Goal: Task Accomplishment & Management: Use online tool/utility

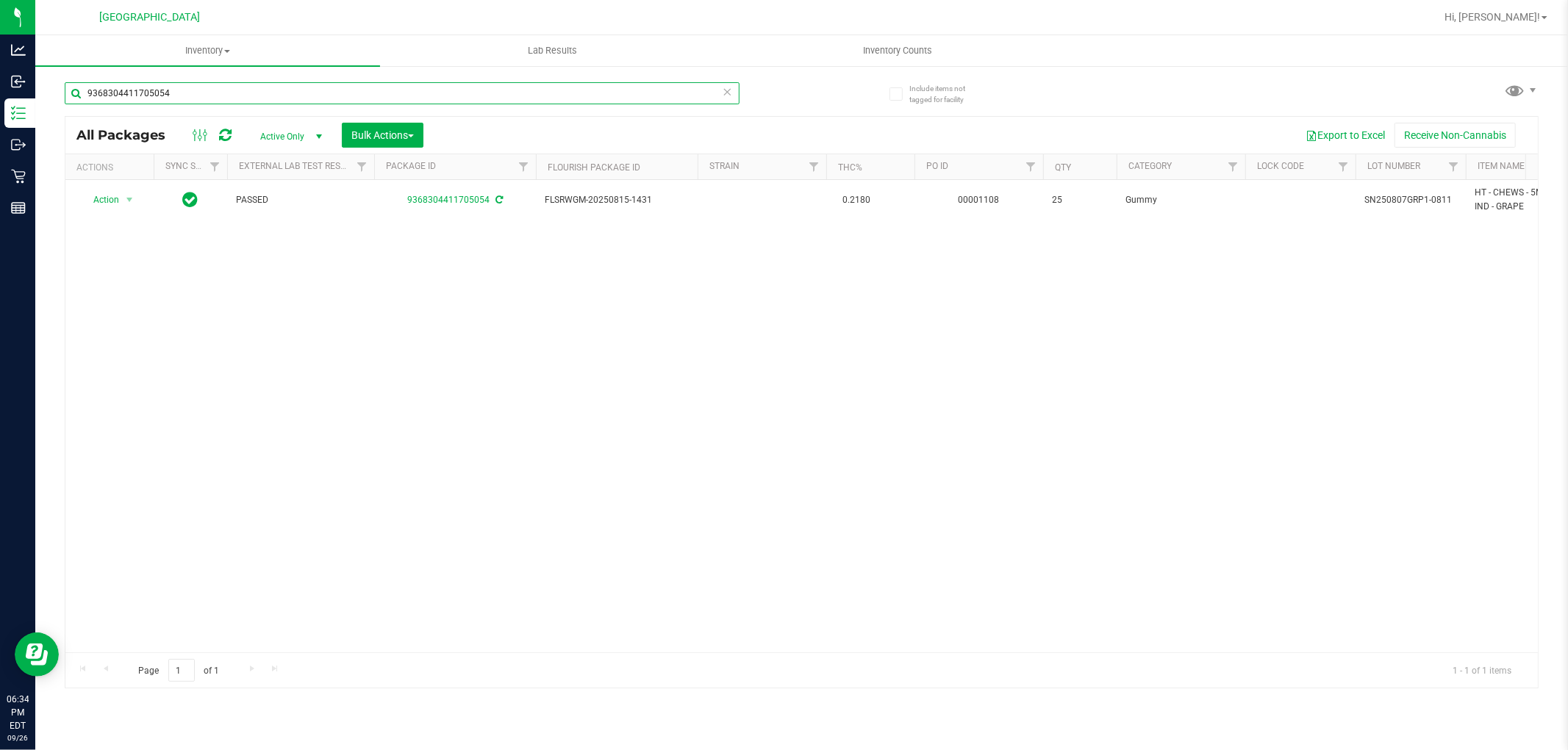
click at [144, 91] on input "9368304411705054" at bounding box center [401, 93] width 675 height 22
click at [163, 93] on input "9368304411705054" at bounding box center [401, 93] width 675 height 22
click at [157, 88] on input "9368304411705054" at bounding box center [401, 93] width 675 height 22
type input "g"
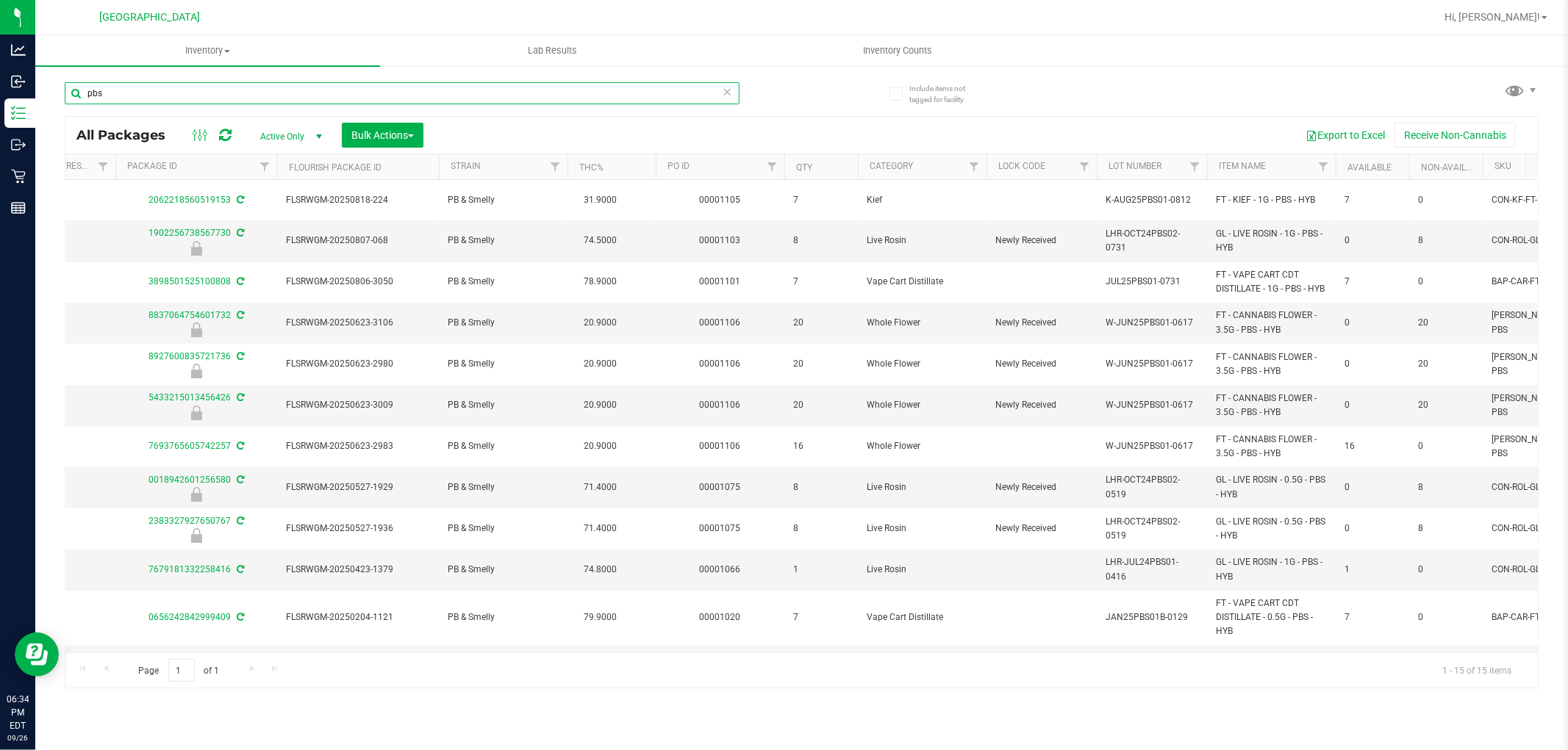
scroll to position [0, 260]
type input "p"
type input "s"
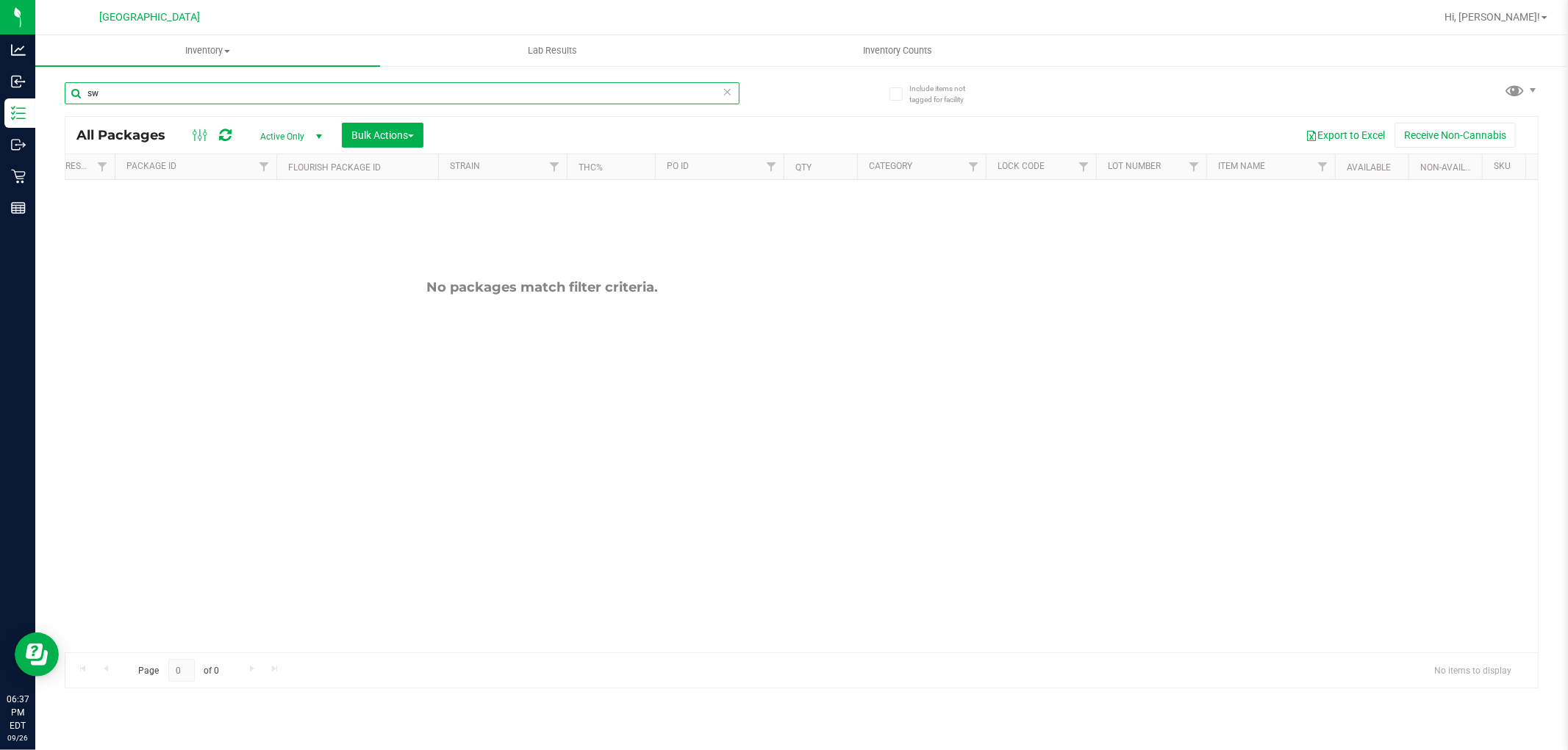
type input "s"
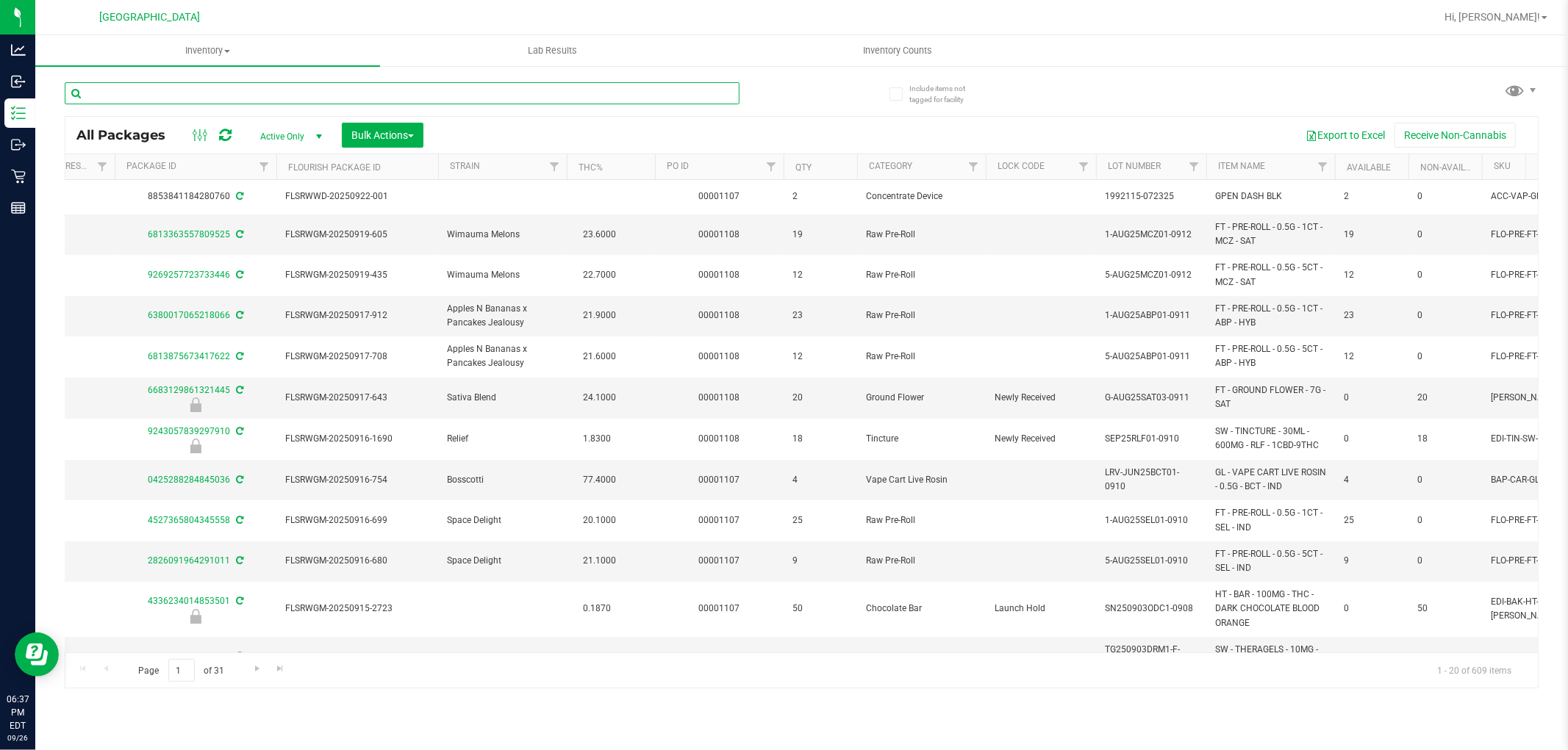
type input "a"
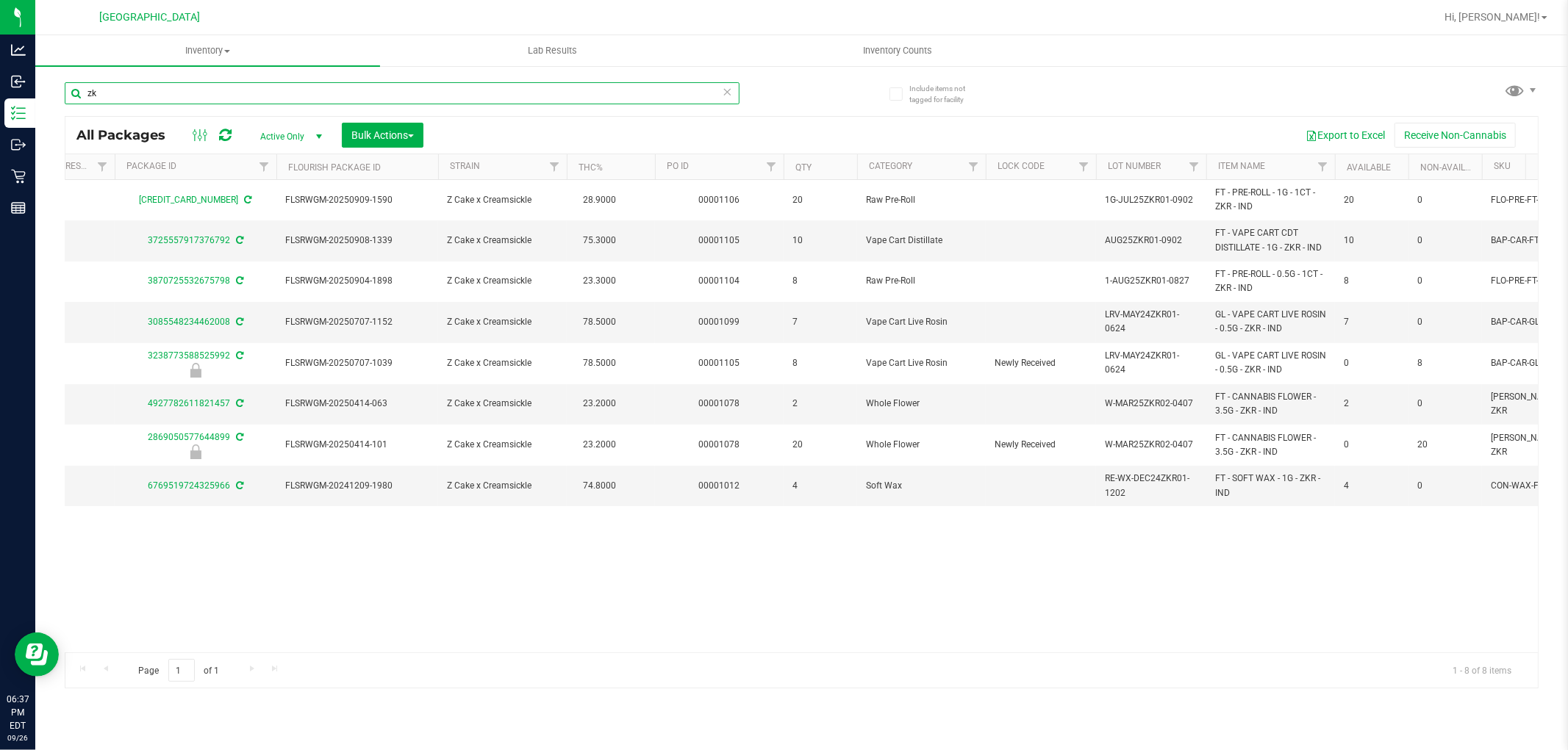
type input "z"
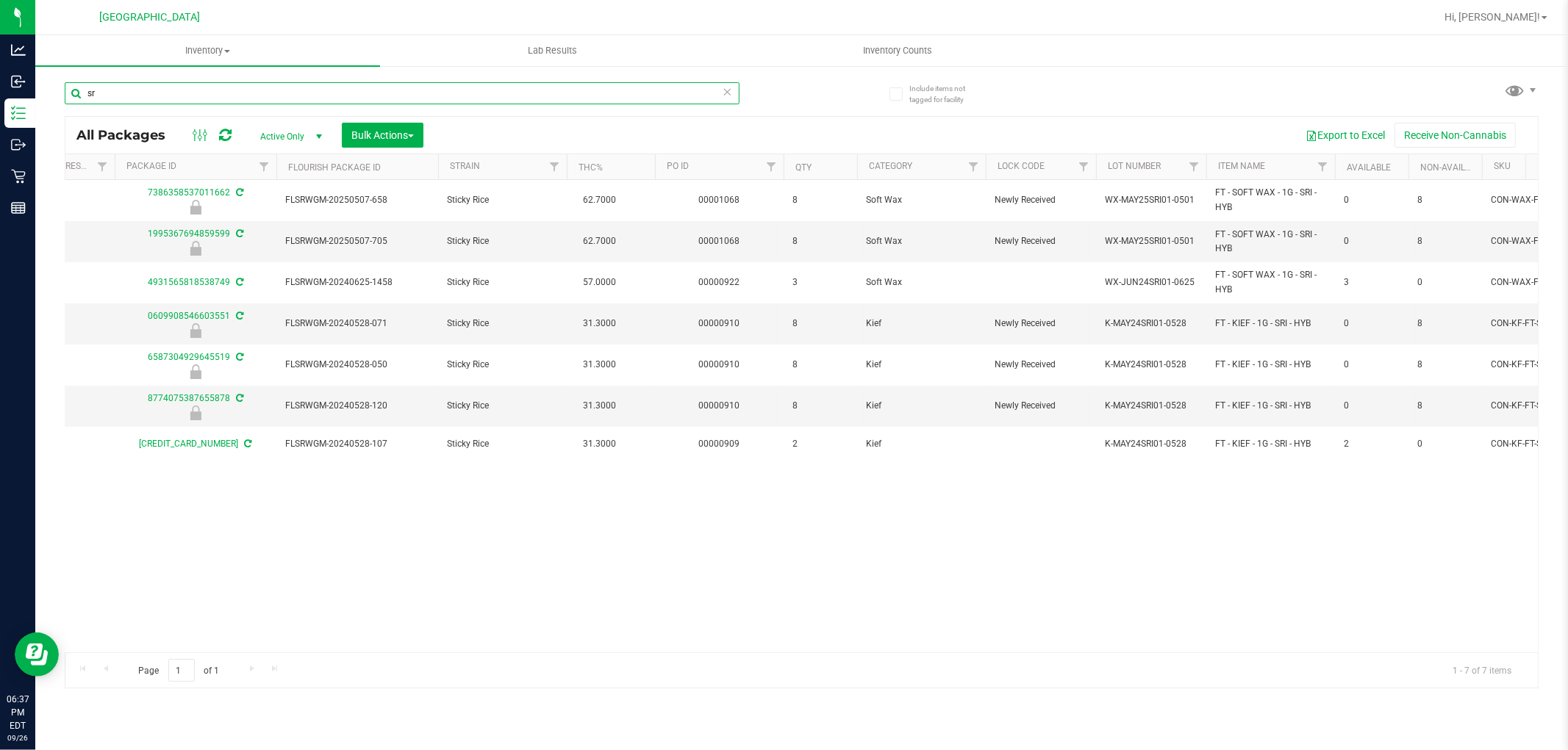
type input "s"
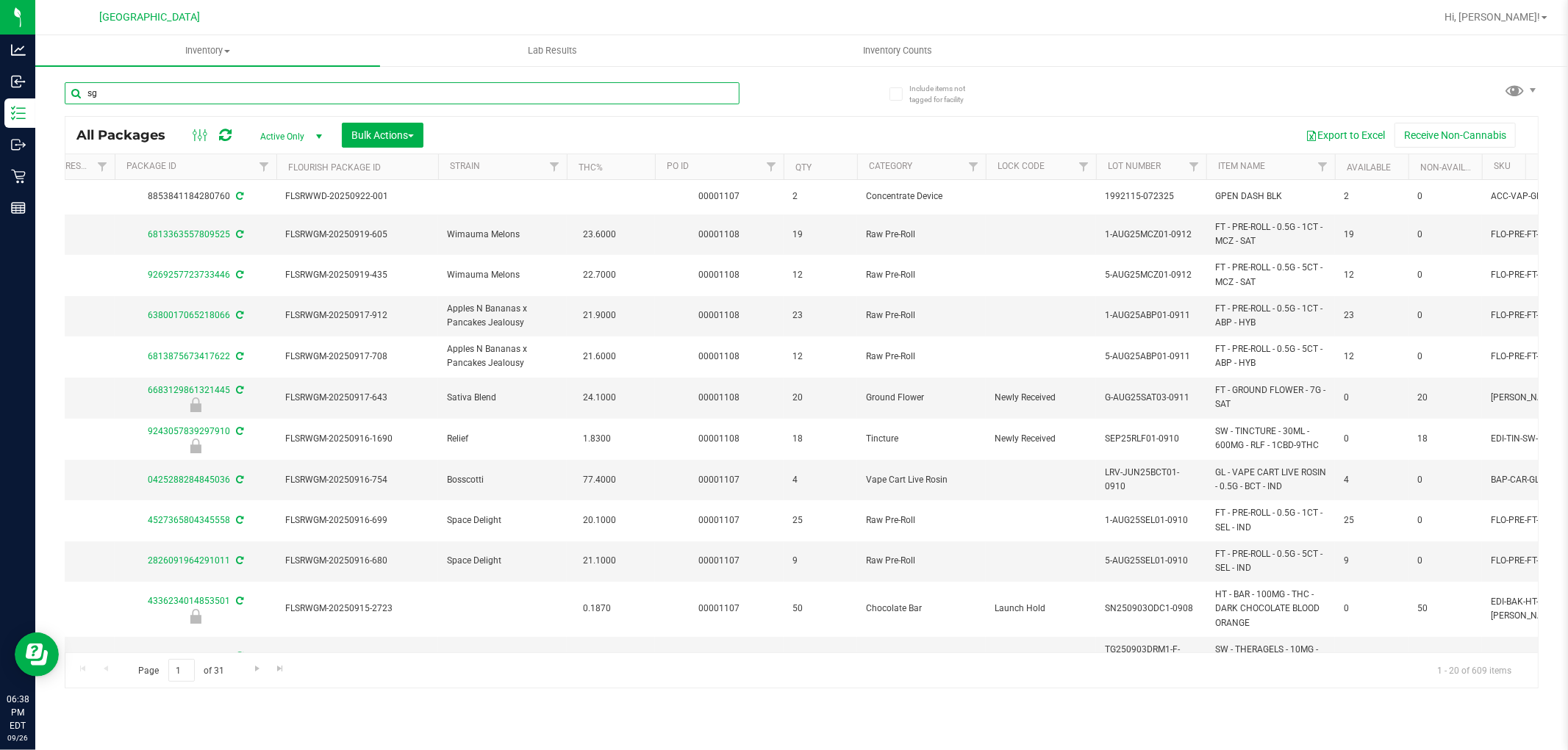
type input "sgz"
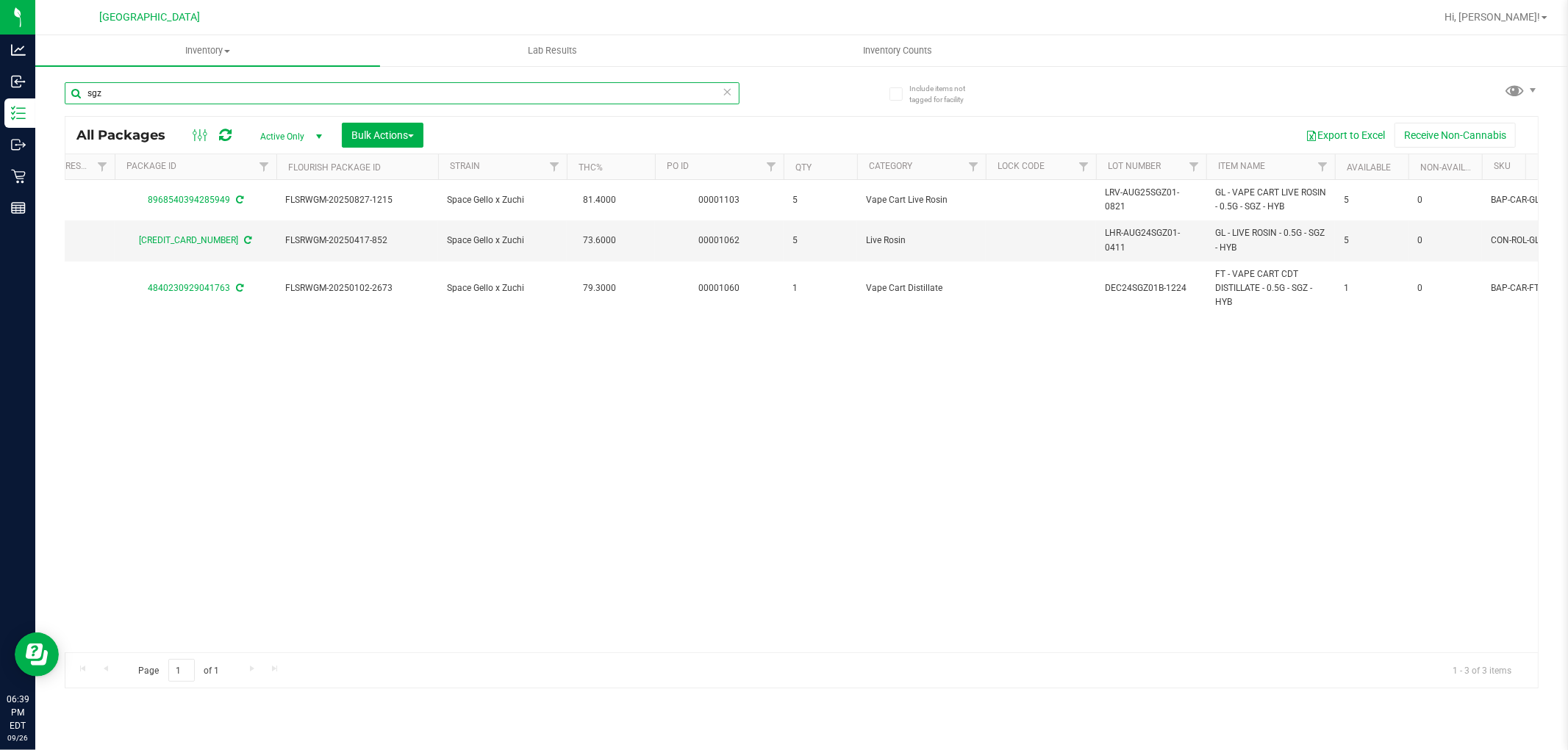
click at [493, 96] on input "sgz" at bounding box center [401, 93] width 675 height 22
click at [491, 96] on input "sgz" at bounding box center [401, 93] width 675 height 22
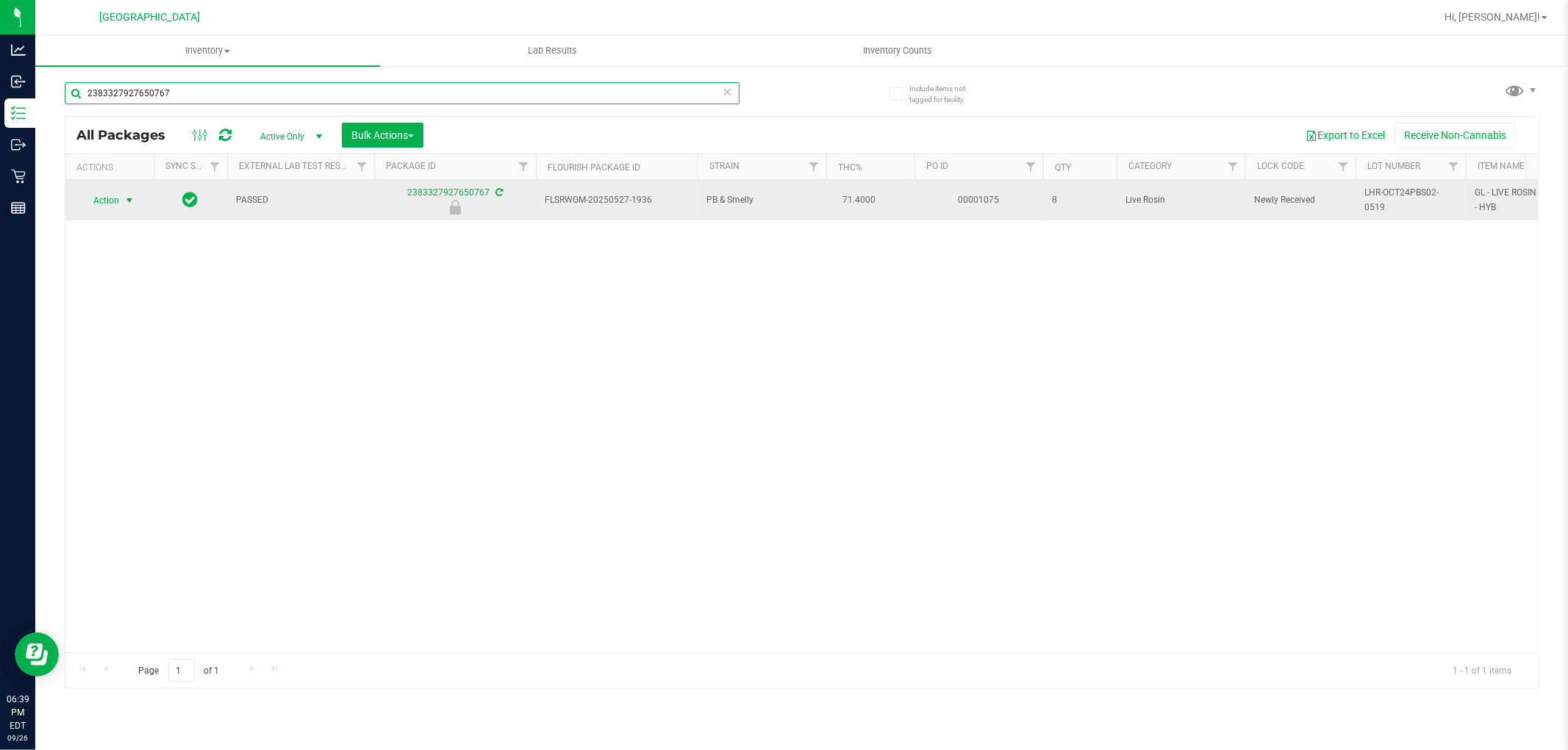
type input "2383327927650767"
click at [136, 192] on span "select" at bounding box center [129, 201] width 19 height 21
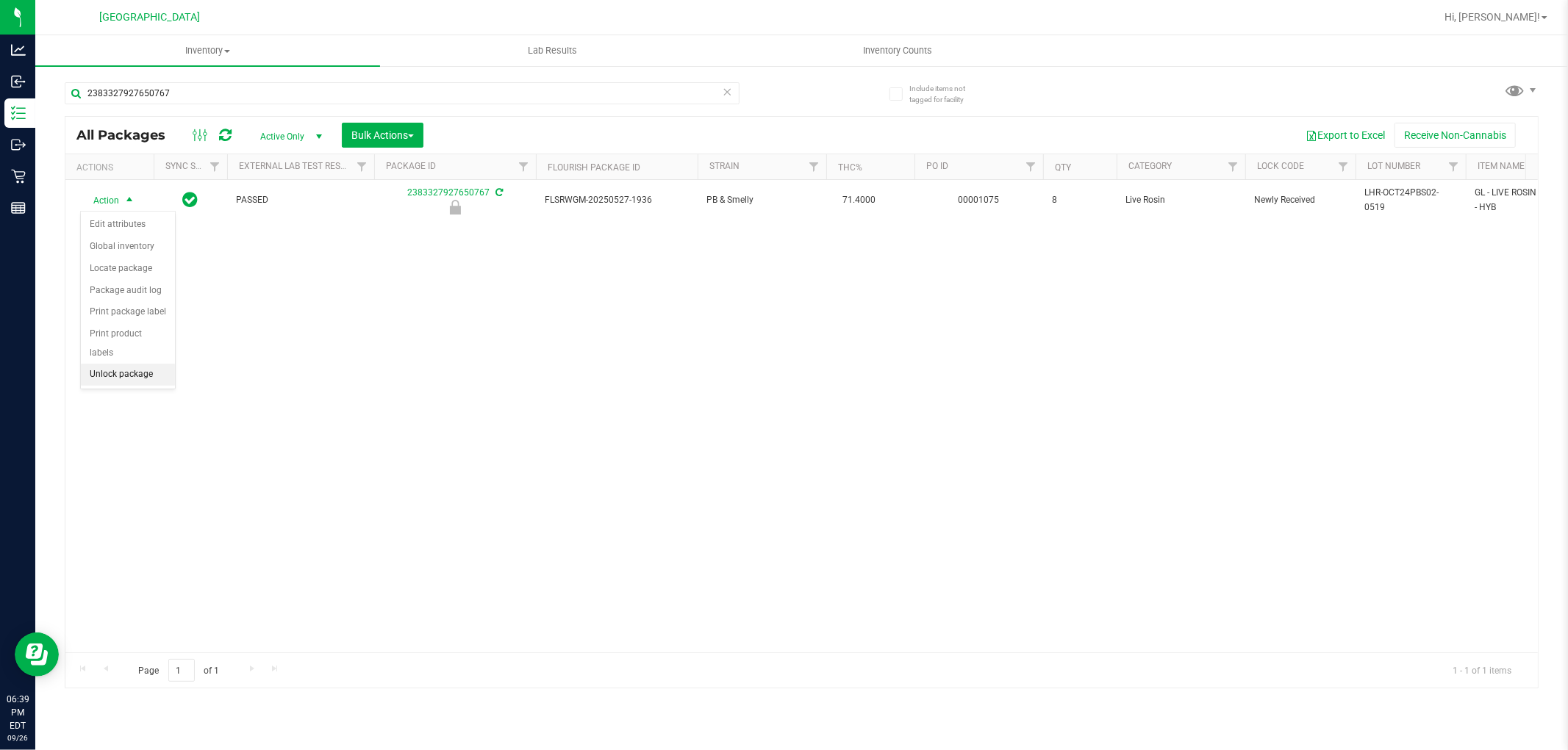
click at [127, 377] on li "Unlock package" at bounding box center [128, 375] width 94 height 22
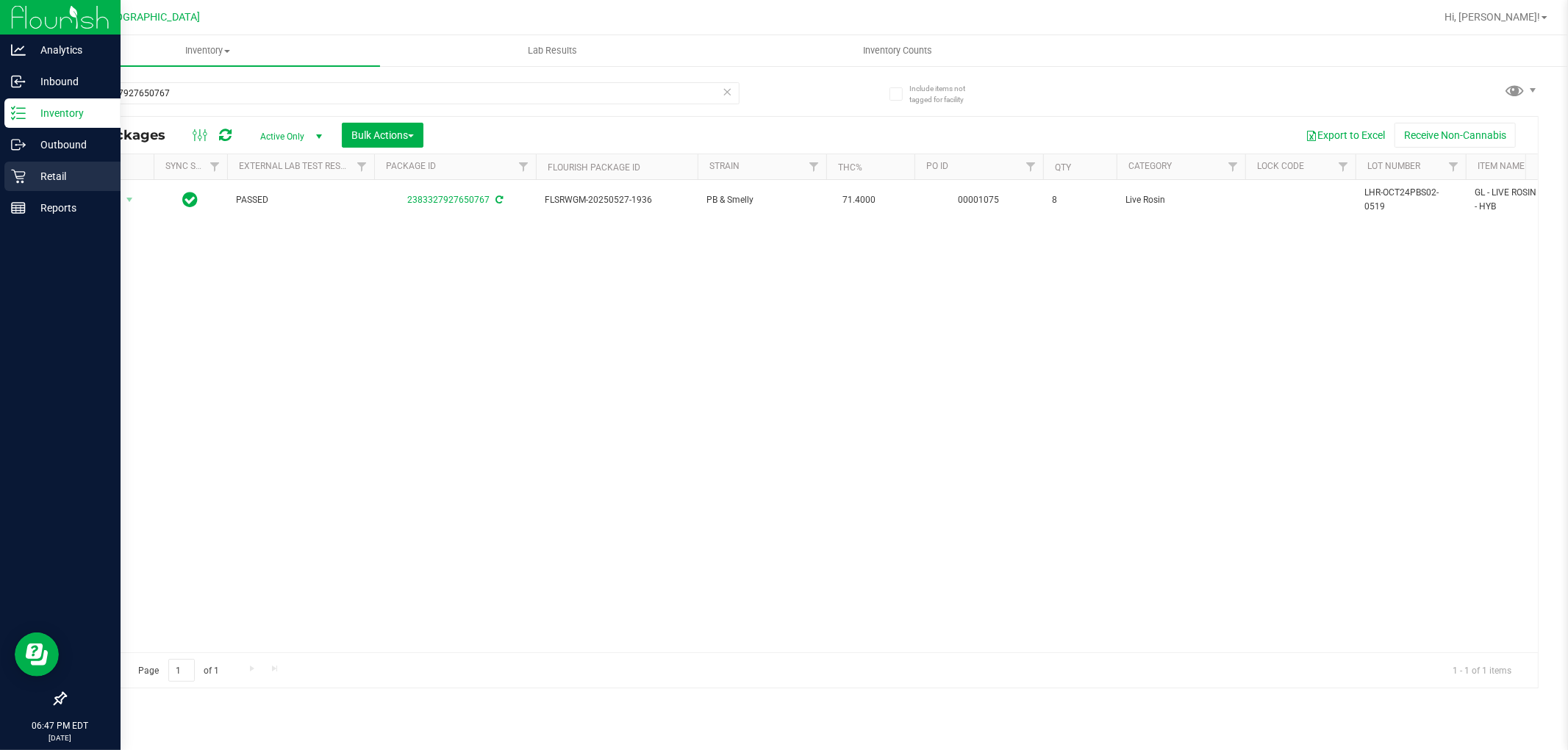
click at [34, 191] on link "Retail" at bounding box center [60, 177] width 120 height 32
